Goal: Transaction & Acquisition: Book appointment/travel/reservation

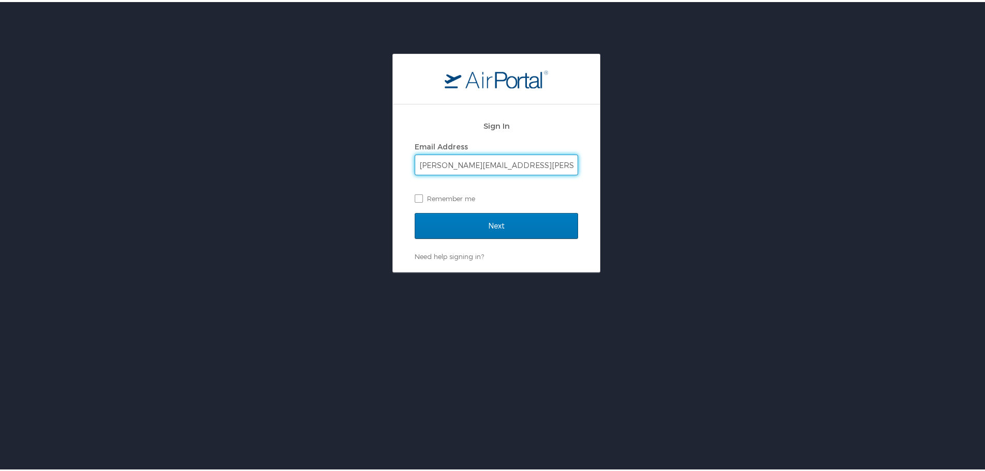
type input "Jake.dauerman@shipmonk.com"
click at [415, 211] on input "Next" at bounding box center [496, 224] width 163 height 26
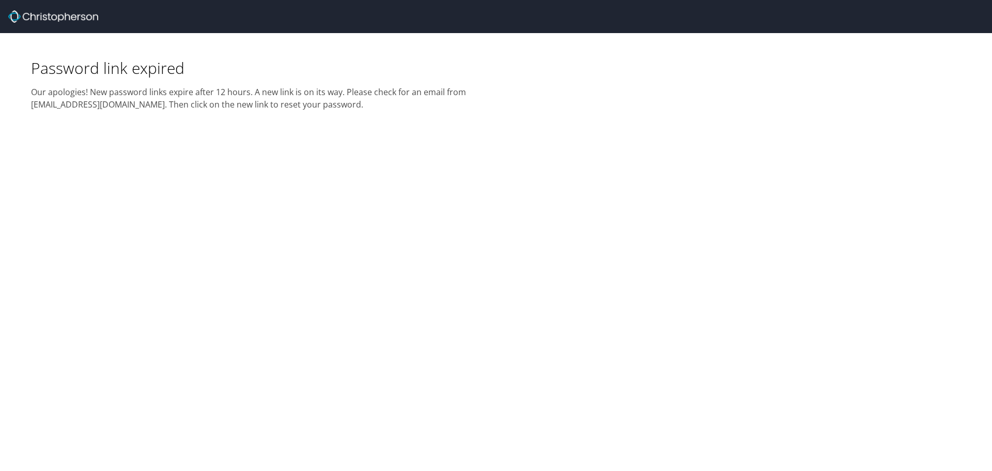
click at [90, 21] on img at bounding box center [53, 16] width 90 height 12
click at [80, 15] on img at bounding box center [53, 16] width 90 height 12
click at [116, 75] on div "Password link expired" at bounding box center [260, 55] width 459 height 45
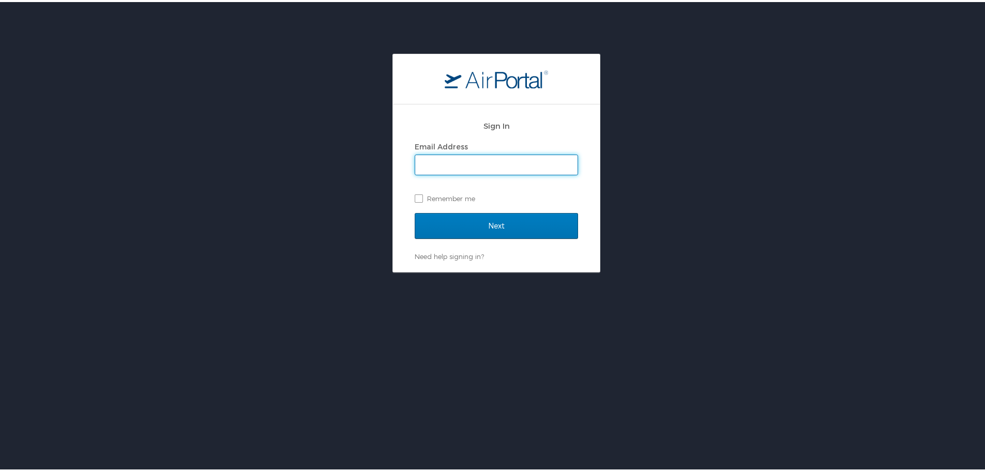
click at [436, 159] on input "Email Address" at bounding box center [496, 163] width 162 height 20
type input "Jake.dauerman@shipmonk.com"
click at [415, 211] on input "Next" at bounding box center [496, 224] width 163 height 26
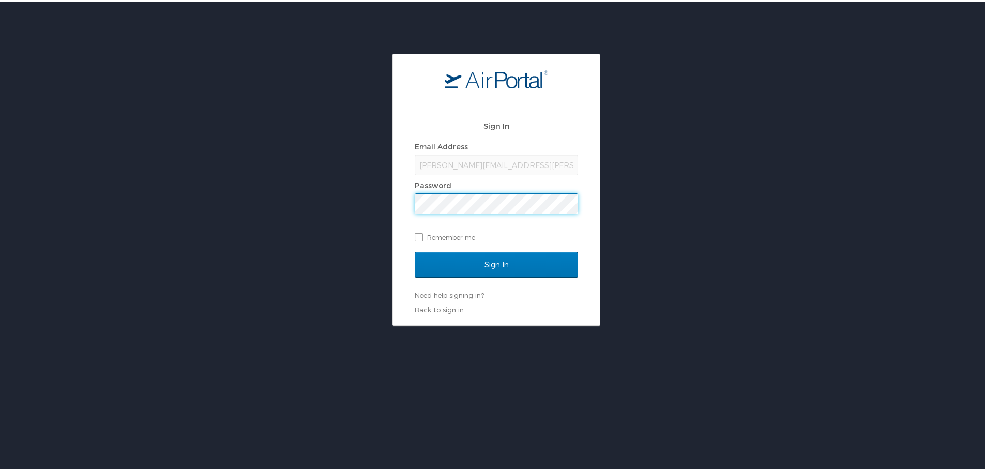
click at [435, 301] on div "Sign In Email Address Jake.dauerman@shipmonk.com Password Remember me Sign In N…" at bounding box center [496, 213] width 163 height 200
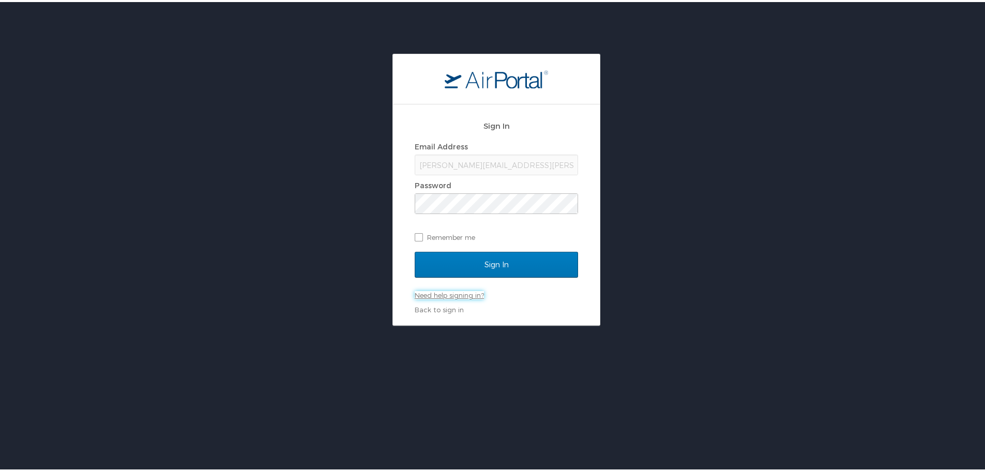
click at [432, 294] on link "Need help signing in?" at bounding box center [449, 293] width 69 height 8
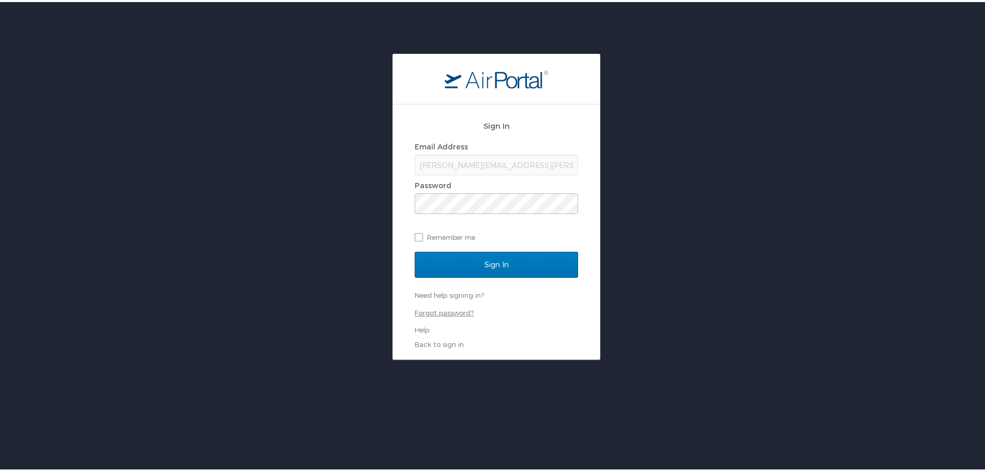
click at [445, 311] on link "Forgot password?" at bounding box center [444, 311] width 59 height 8
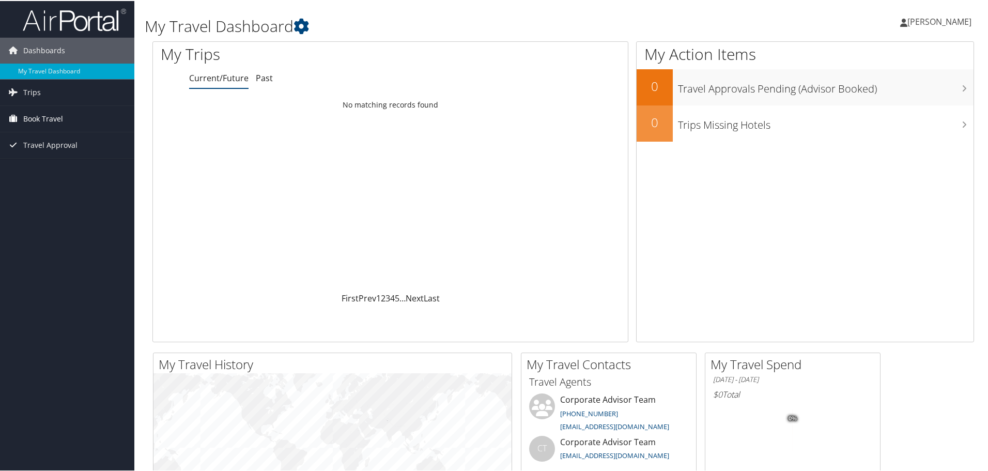
click at [74, 114] on link "Book Travel" at bounding box center [67, 118] width 134 height 26
click at [30, 89] on span "Trips" at bounding box center [32, 92] width 18 height 26
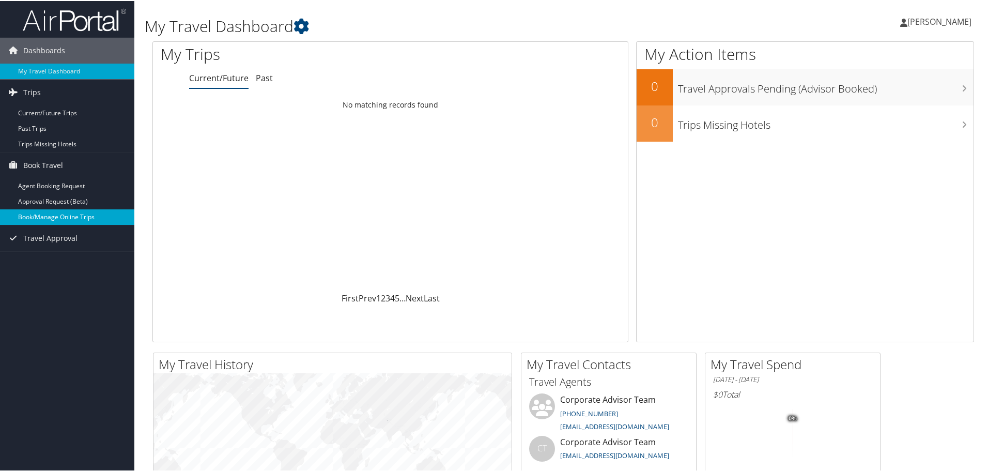
click at [65, 217] on link "Book/Manage Online Trips" at bounding box center [67, 216] width 134 height 16
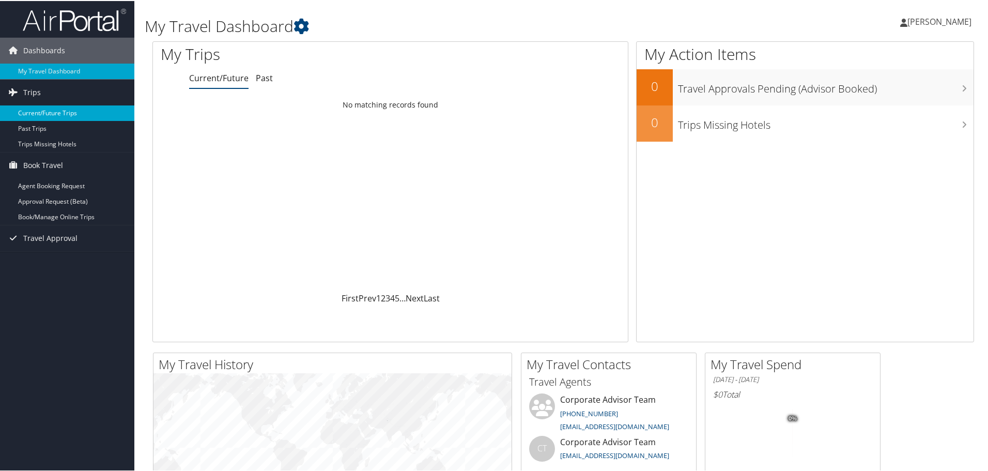
click at [54, 111] on link "Current/Future Trips" at bounding box center [67, 112] width 134 height 16
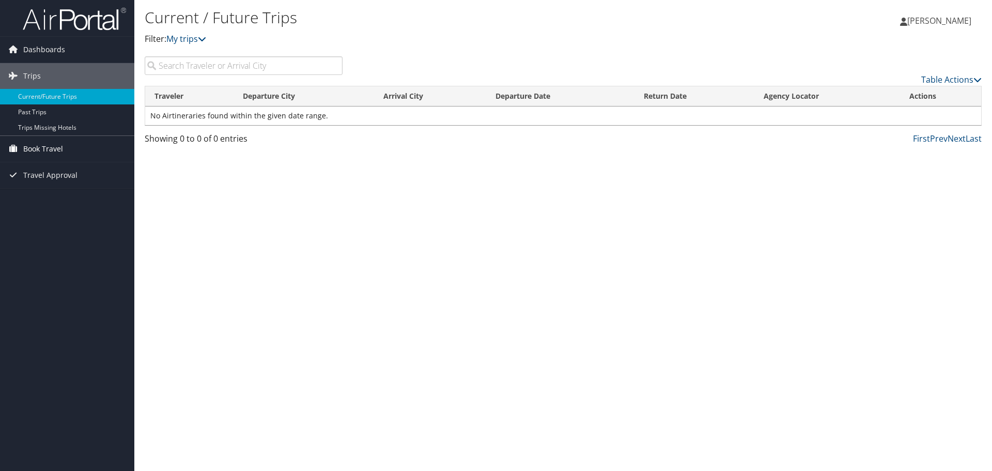
click at [42, 145] on span "Book Travel" at bounding box center [43, 149] width 40 height 26
click at [48, 166] on link "Agent Booking Request" at bounding box center [67, 170] width 134 height 16
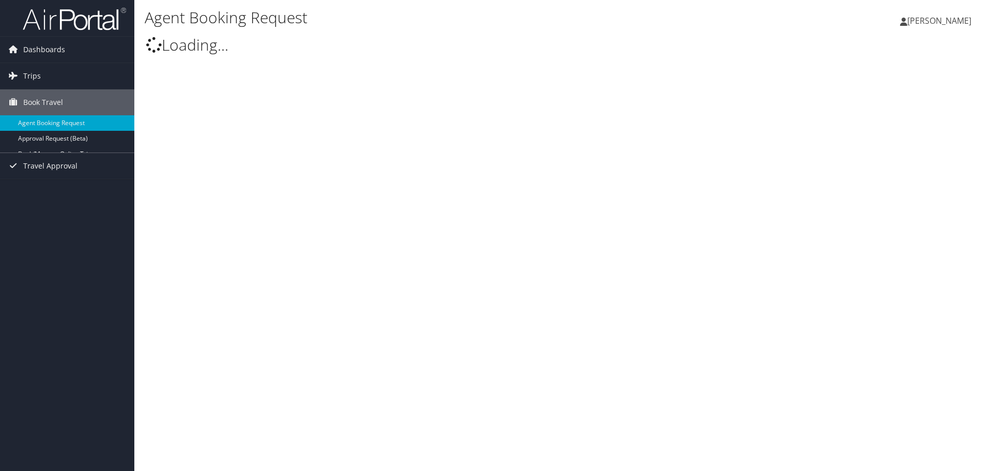
type input "[PERSON_NAME] [PERSON_NAME]"
select select "trips@cbtravel.com"
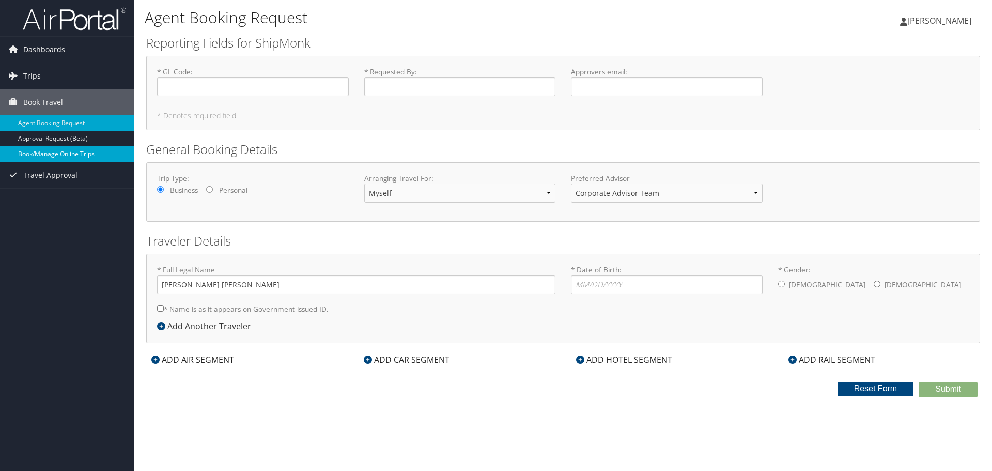
click at [38, 154] on link "Book/Manage Online Trips" at bounding box center [67, 154] width 134 height 16
